Goal: Check status: Check status

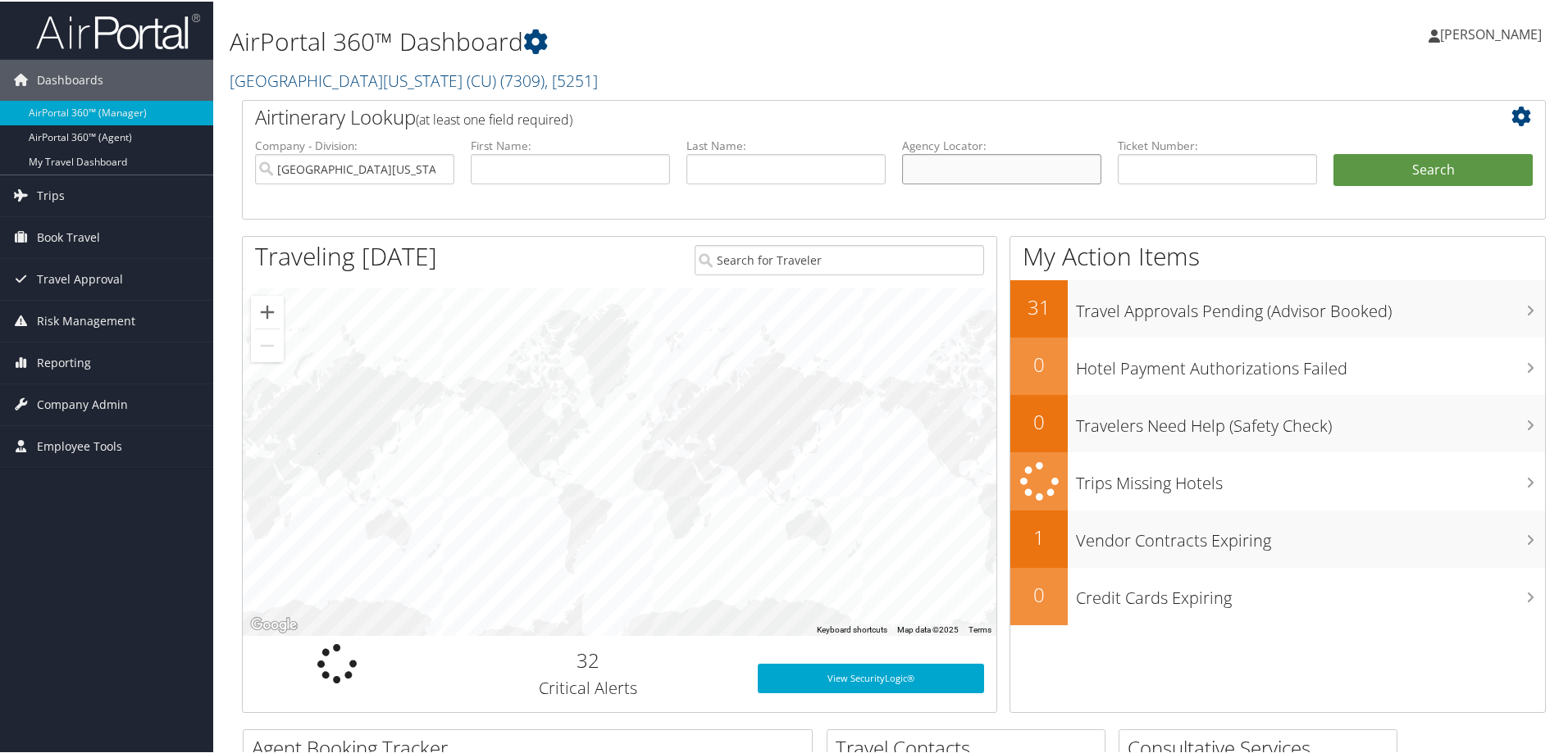
click at [982, 166] on input "text" at bounding box center [1002, 167] width 200 height 31
paste input "DB36BP"
type input "DB36BP"
click at [1416, 173] on button "Search" at bounding box center [1434, 168] width 200 height 33
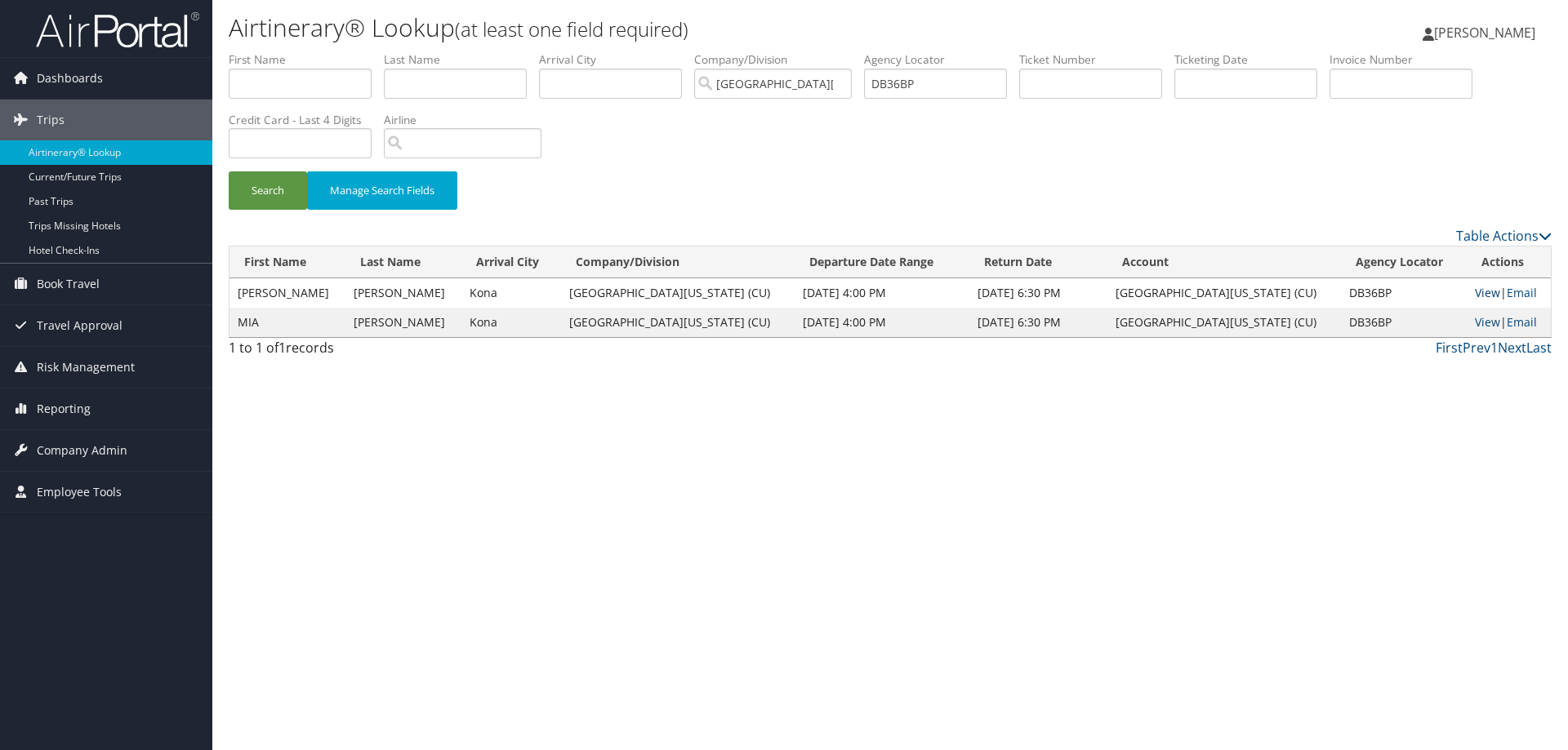
click at [1478, 292] on link "View" at bounding box center [1487, 292] width 26 height 16
